Goal: Information Seeking & Learning: Learn about a topic

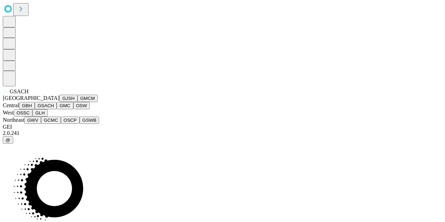
click at [9, 92] on icon at bounding box center [6, 90] width 5 height 5
click at [33, 117] on button "OSSC" at bounding box center [23, 112] width 19 height 7
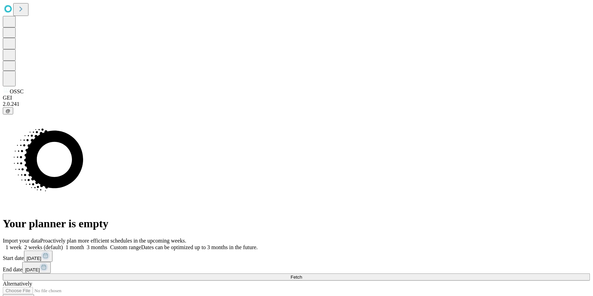
click at [444, 222] on button "Fetch" at bounding box center [296, 277] width 587 height 7
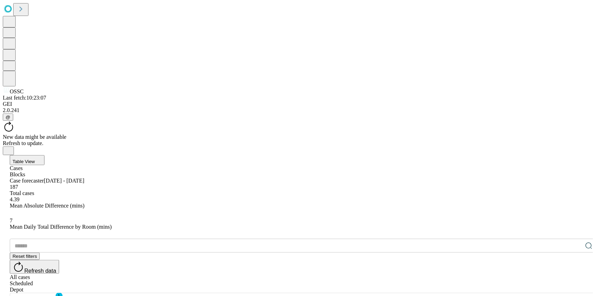
click at [444, 222] on div "Depot" at bounding box center [303, 290] width 587 height 6
drag, startPoint x: 134, startPoint y: 140, endPoint x: 177, endPoint y: 141, distance: 43.4
drag, startPoint x: 242, startPoint y: 142, endPoint x: 335, endPoint y: 136, distance: 93.3
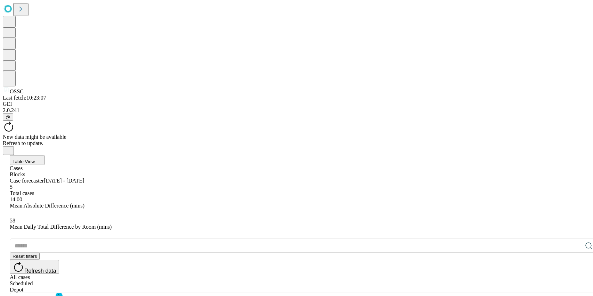
drag, startPoint x: 338, startPoint y: 143, endPoint x: 367, endPoint y: 140, distance: 29.0
drag, startPoint x: 362, startPoint y: 142, endPoint x: 381, endPoint y: 137, distance: 19.7
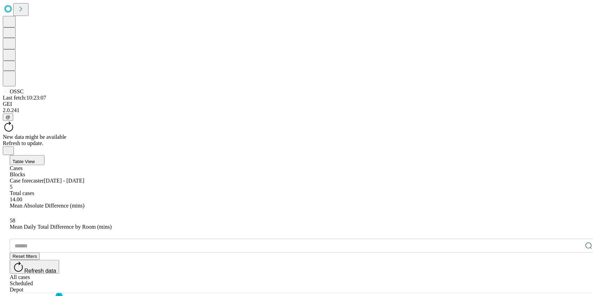
click at [247, 222] on div "​ Reset filters Refresh data All cases Scheduled Depot" at bounding box center [303, 266] width 587 height 54
drag, startPoint x: 247, startPoint y: 141, endPoint x: 289, endPoint y: 141, distance: 42.4
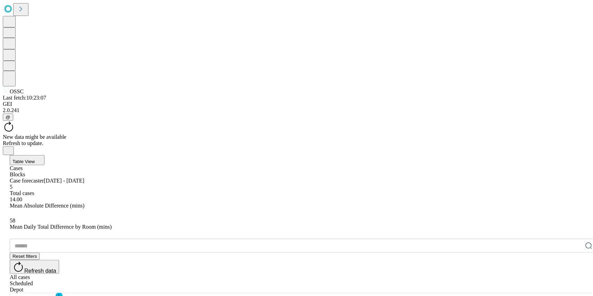
drag, startPoint x: 125, startPoint y: 140, endPoint x: 172, endPoint y: 139, distance: 47.3
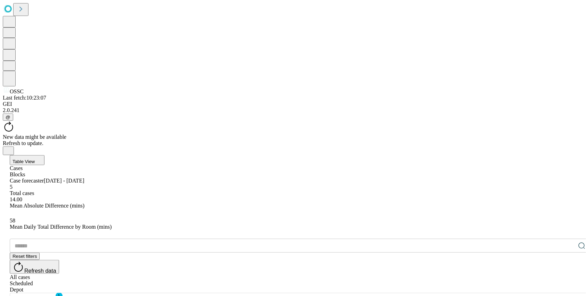
click at [202, 222] on div "Columns 1 Filters Density Export" at bounding box center [300, 300] width 580 height 13
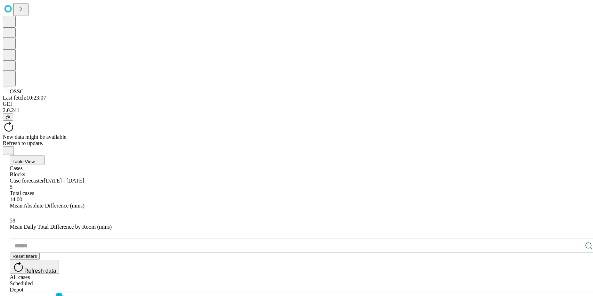
drag, startPoint x: 184, startPoint y: 138, endPoint x: 166, endPoint y: 141, distance: 17.9
drag, startPoint x: 174, startPoint y: 144, endPoint x: 249, endPoint y: 140, distance: 74.8
drag, startPoint x: 120, startPoint y: 143, endPoint x: 209, endPoint y: 140, distance: 89.7
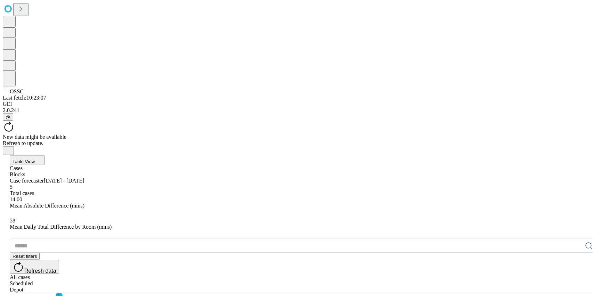
drag, startPoint x: 77, startPoint y: 141, endPoint x: 104, endPoint y: 148, distance: 28.3
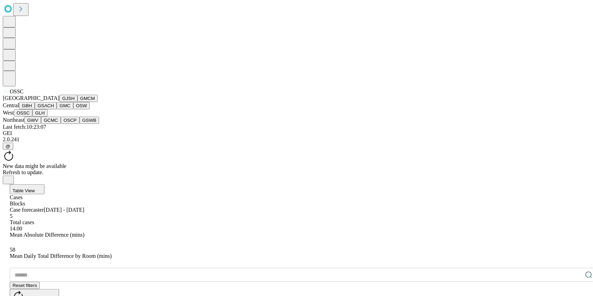
click at [19, 95] on span "OSSC" at bounding box center [17, 92] width 14 height 6
click at [47, 117] on button "GLH" at bounding box center [39, 112] width 15 height 7
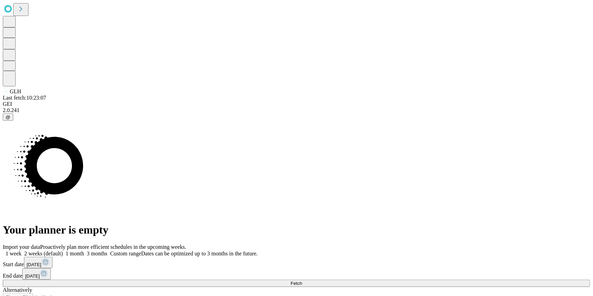
click at [444, 222] on button "Fetch" at bounding box center [296, 283] width 587 height 7
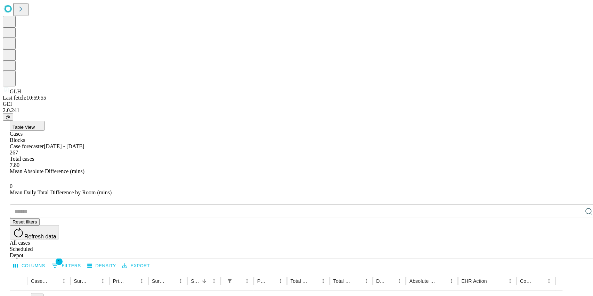
click at [444, 222] on div "Depot" at bounding box center [303, 256] width 587 height 6
drag, startPoint x: 133, startPoint y: 142, endPoint x: 175, endPoint y: 142, distance: 42.7
click at [155, 222] on div at bounding box center [153, 281] width 3 height 19
drag, startPoint x: 274, startPoint y: 143, endPoint x: 301, endPoint y: 142, distance: 26.4
click at [264, 222] on div at bounding box center [261, 281] width 3 height 19
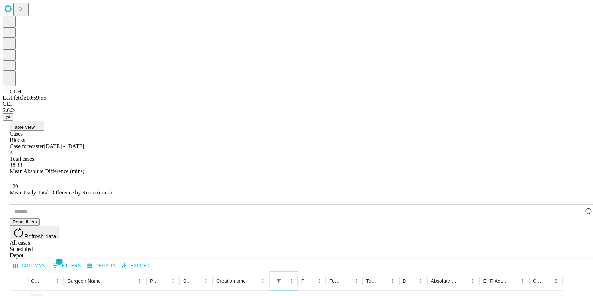
click at [281, 222] on icon "Show filters" at bounding box center [279, 281] width 4 height 4
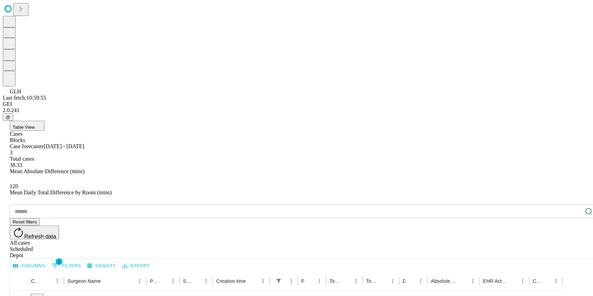
click at [83, 222] on button "1 Filters" at bounding box center [66, 266] width 33 height 11
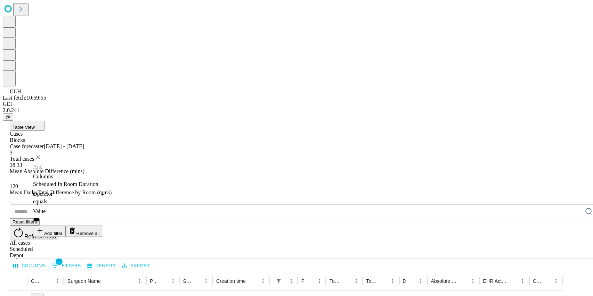
click at [103, 222] on button "Remove all" at bounding box center [83, 231] width 37 height 11
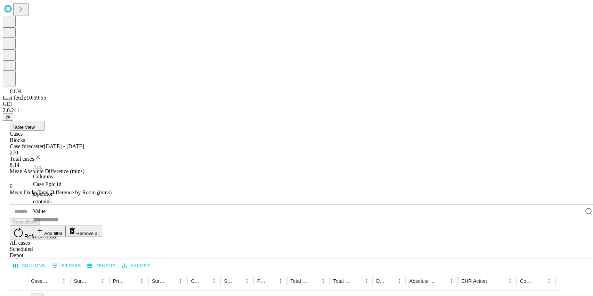
click at [268, 222] on div "Columns 0 Filters Density Export" at bounding box center [303, 265] width 587 height 13
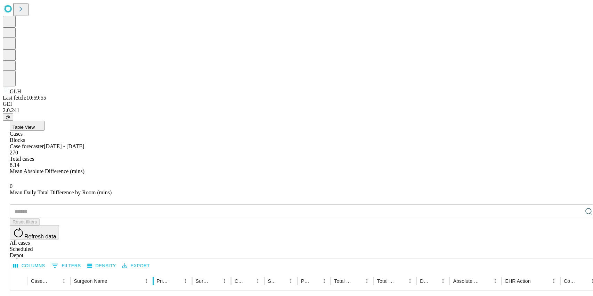
drag, startPoint x: 133, startPoint y: 142, endPoint x: 177, endPoint y: 152, distance: 44.8
click at [177, 222] on div "Case Epic Id Surgeon Name Primary Service Surgery Name Creation time Scheduled …" at bounding box center [308, 281] width 596 height 19
drag, startPoint x: 273, startPoint y: 142, endPoint x: 303, endPoint y: 142, distance: 30.2
click at [281, 222] on div at bounding box center [278, 281] width 3 height 19
drag, startPoint x: 320, startPoint y: 141, endPoint x: 339, endPoint y: 147, distance: 20.5
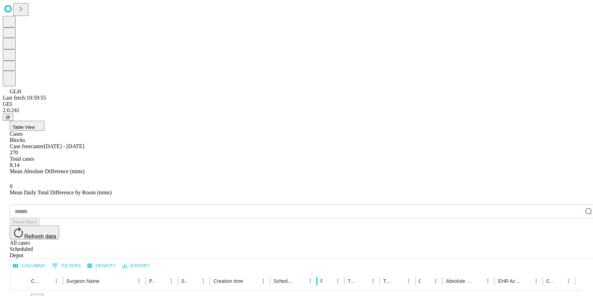
click at [319, 222] on div at bounding box center [316, 281] width 3 height 19
click at [296, 222] on icon "Sort" at bounding box center [294, 281] width 4 height 4
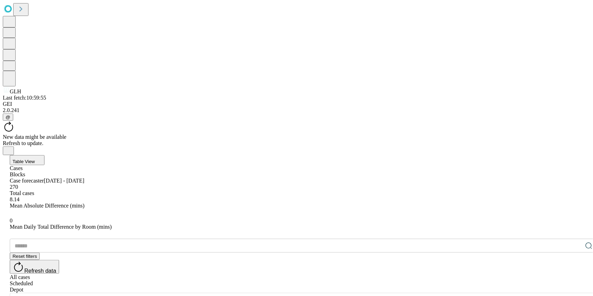
drag, startPoint x: 133, startPoint y: 145, endPoint x: 194, endPoint y: 141, distance: 60.2
drag, startPoint x: 254, startPoint y: 145, endPoint x: 422, endPoint y: 145, distance: 167.5
drag, startPoint x: 133, startPoint y: 139, endPoint x: 179, endPoint y: 138, distance: 46.6
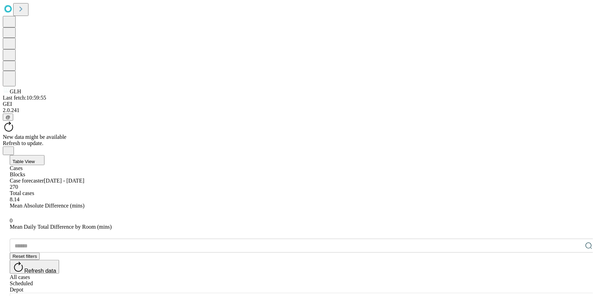
click at [235, 134] on div "New data might be available Refresh to update." at bounding box center [296, 140] width 587 height 13
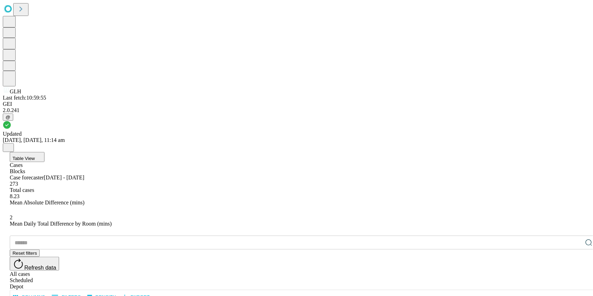
click at [11, 145] on icon "Close" at bounding box center [9, 148] width 6 height 6
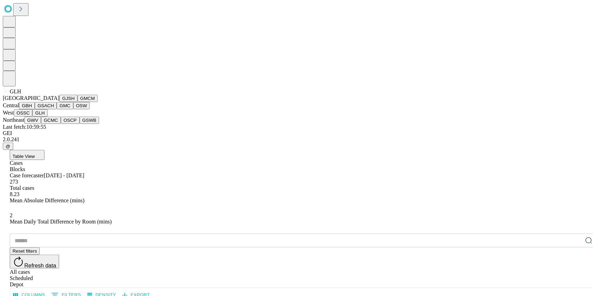
click at [42, 109] on button "GSACH" at bounding box center [46, 105] width 22 height 7
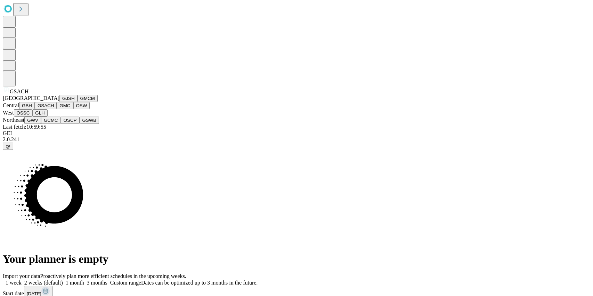
scroll to position [152, 0]
click at [41, 117] on button "GLH" at bounding box center [39, 112] width 15 height 7
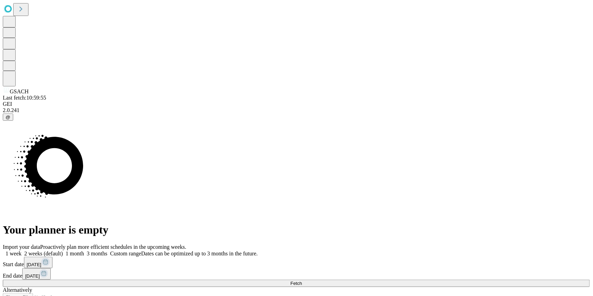
click at [435, 222] on button "Fetch" at bounding box center [296, 283] width 587 height 7
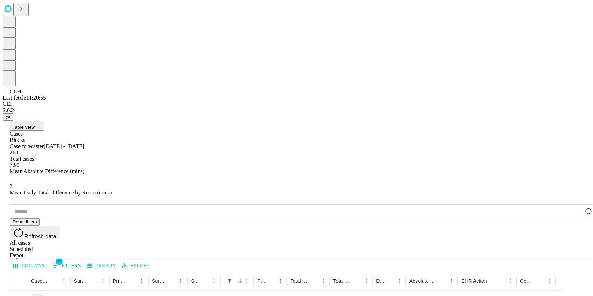
click at [444, 222] on div "Depot" at bounding box center [303, 256] width 587 height 6
drag, startPoint x: 132, startPoint y: 142, endPoint x: 187, endPoint y: 147, distance: 54.7
click at [167, 222] on div at bounding box center [164, 281] width 3 height 19
click at [285, 222] on icon "Menu" at bounding box center [281, 281] width 6 height 6
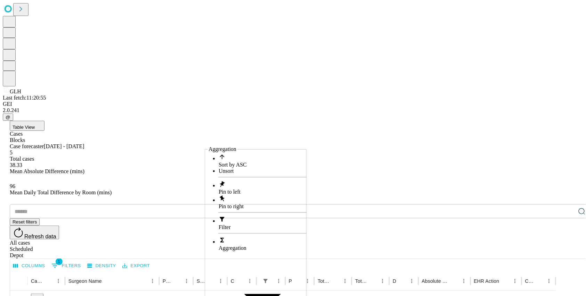
click at [298, 205] on div "​ Reset filters Refresh data All cases Scheduled Depot" at bounding box center [300, 232] width 580 height 54
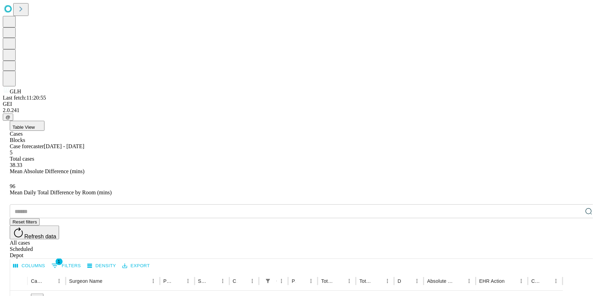
click at [83, 222] on button "1 Filters" at bounding box center [66, 266] width 33 height 11
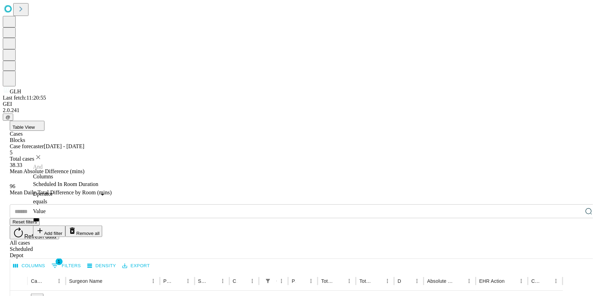
click at [103, 222] on button "Remove all" at bounding box center [83, 231] width 37 height 11
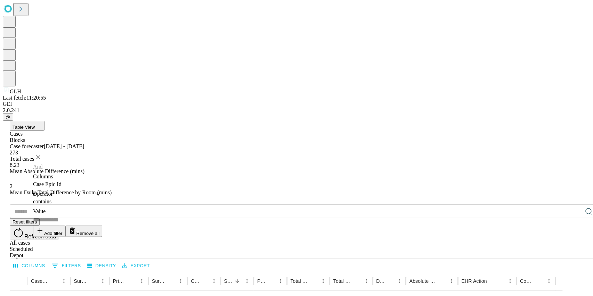
scroll to position [57, 0]
click at [224, 205] on div "​ Reset filters Refresh data All cases Scheduled Depot" at bounding box center [303, 232] width 587 height 54
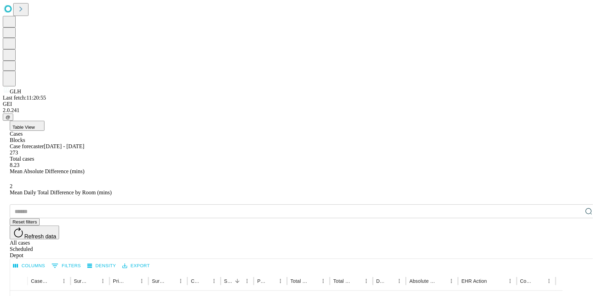
type input "***"
drag, startPoint x: 132, startPoint y: 142, endPoint x: 174, endPoint y: 143, distance: 41.7
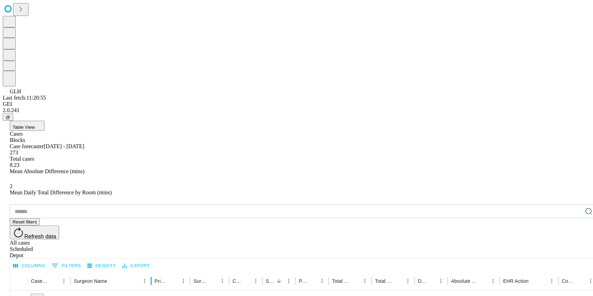
click at [153, 222] on div at bounding box center [150, 281] width 3 height 19
drag, startPoint x: 240, startPoint y: 144, endPoint x: 410, endPoint y: 136, distance: 170.4
click at [390, 222] on div at bounding box center [387, 281] width 3 height 19
click at [368, 222] on div "Creation time" at bounding box center [359, 281] width 17 height 19
drag, startPoint x: 373, startPoint y: 142, endPoint x: 329, endPoint y: 146, distance: 44.0
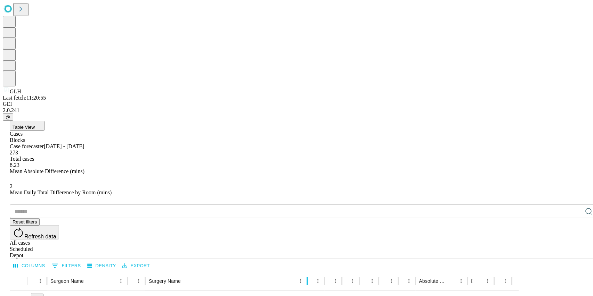
click at [309, 222] on div at bounding box center [306, 281] width 3 height 19
drag, startPoint x: 76, startPoint y: 142, endPoint x: 93, endPoint y: 144, distance: 17.8
click at [72, 222] on div at bounding box center [70, 281] width 3 height 19
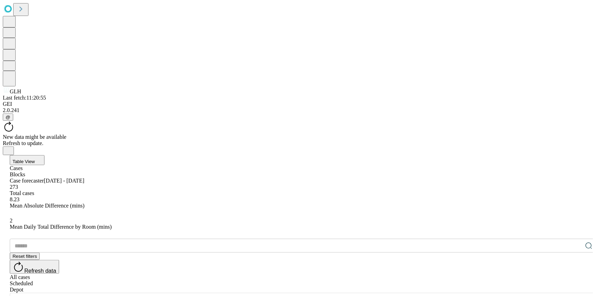
click at [444, 222] on div "Scheduled" at bounding box center [303, 284] width 587 height 6
click at [83, 222] on button "1 Filters" at bounding box center [66, 300] width 33 height 11
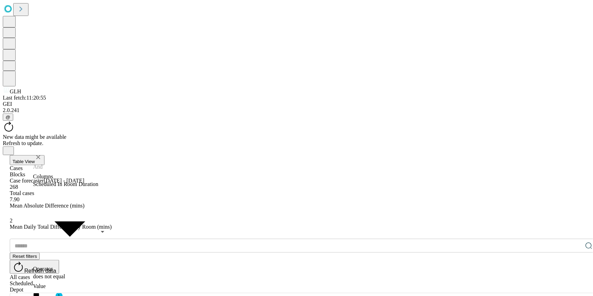
type input "*******"
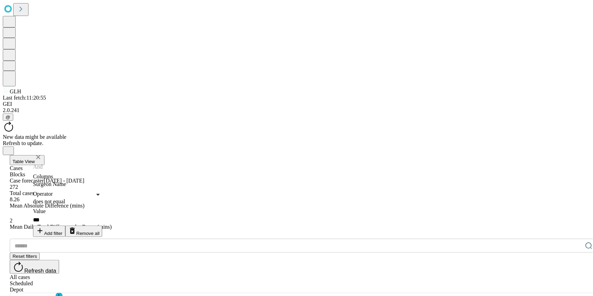
type input "******"
click at [102, 215] on input "***" at bounding box center [67, 220] width 69 height 11
type input "*"
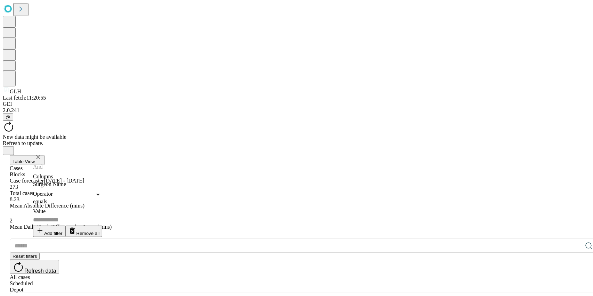
type input "*"
type input "********"
click at [102, 215] on input "Value" at bounding box center [67, 220] width 69 height 11
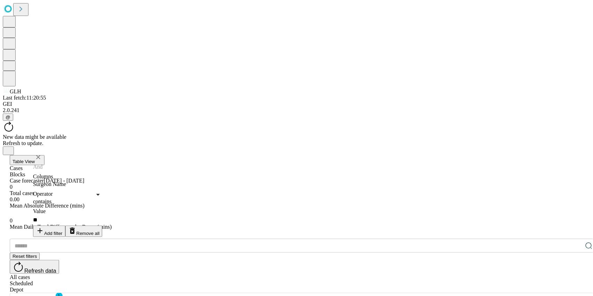
type input "**"
click at [444, 222] on div "Depot" at bounding box center [303, 290] width 587 height 6
click at [444, 222] on div "All cases" at bounding box center [303, 278] width 587 height 6
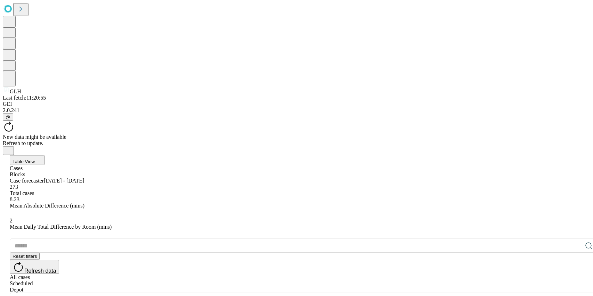
click at [444, 222] on div "Depot" at bounding box center [303, 290] width 587 height 6
click at [444, 222] on div "Scheduled" at bounding box center [303, 284] width 587 height 6
click at [444, 222] on div "All cases" at bounding box center [303, 278] width 587 height 6
click at [83, 222] on button "0 Filters" at bounding box center [66, 300] width 33 height 11
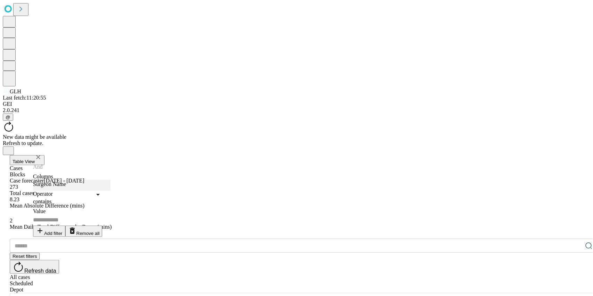
type input "*******"
click at [102, 215] on input "Value" at bounding box center [67, 220] width 69 height 11
type input "*******"
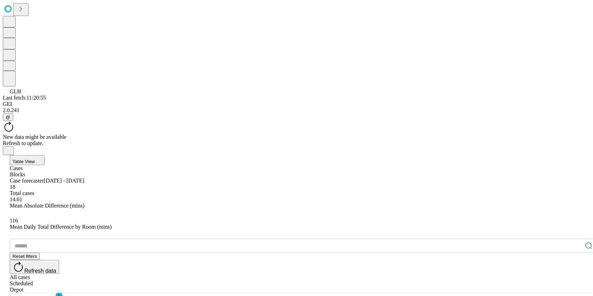
scroll to position [25, 0]
drag, startPoint x: 244, startPoint y: 144, endPoint x: 273, endPoint y: 139, distance: 29.5
drag, startPoint x: 200, startPoint y: 145, endPoint x: 363, endPoint y: 134, distance: 163.0
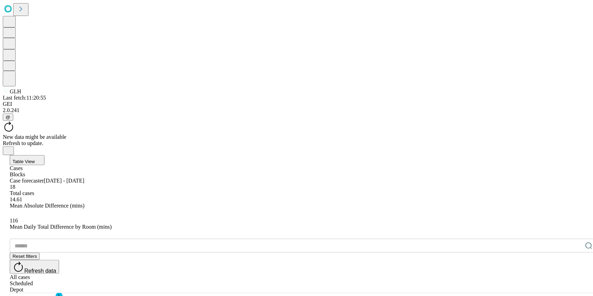
drag, startPoint x: 115, startPoint y: 146, endPoint x: 149, endPoint y: 145, distance: 33.7
drag, startPoint x: 208, startPoint y: 141, endPoint x: 402, endPoint y: 142, distance: 193.9
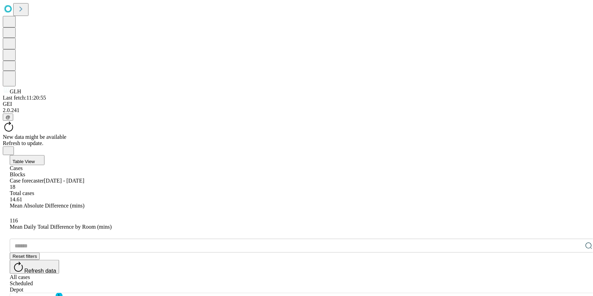
drag, startPoint x: 102, startPoint y: 141, endPoint x: 154, endPoint y: 144, distance: 51.8
